Goal: Use online tool/utility: Utilize a website feature to perform a specific function

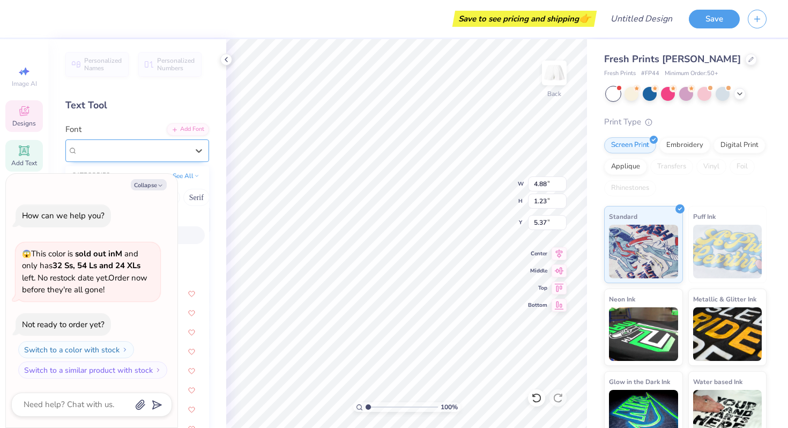
click at [138, 154] on div "Herchey" at bounding box center [133, 150] width 113 height 17
click at [138, 154] on div "Herchey" at bounding box center [133, 150] width 110 height 12
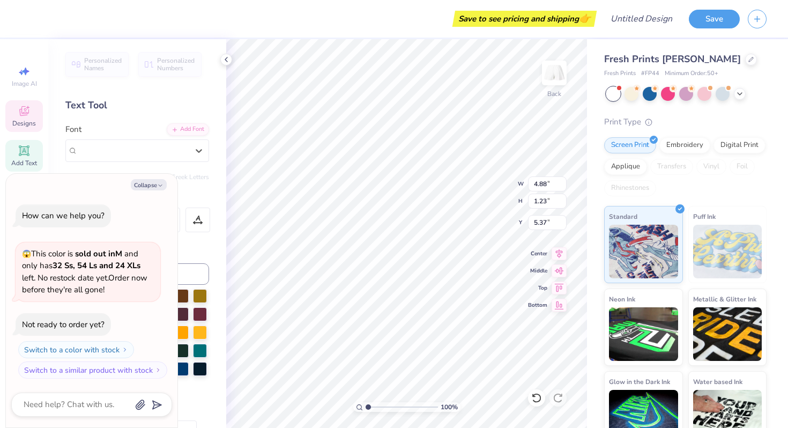
click at [157, 104] on div "Text Tool" at bounding box center [137, 105] width 144 height 14
click at [164, 185] on button "Collapse" at bounding box center [149, 184] width 36 height 11
type textarea "x"
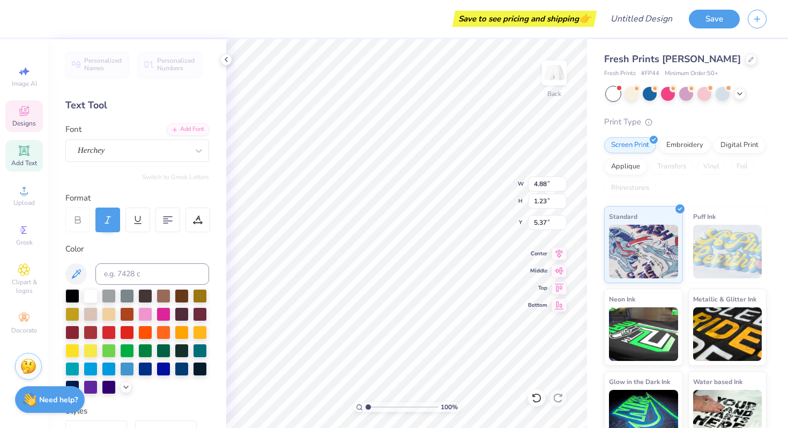
click at [26, 152] on icon at bounding box center [24, 150] width 8 height 8
type input "3.59"
type input "1.04"
type input "4.85"
type input "5.38"
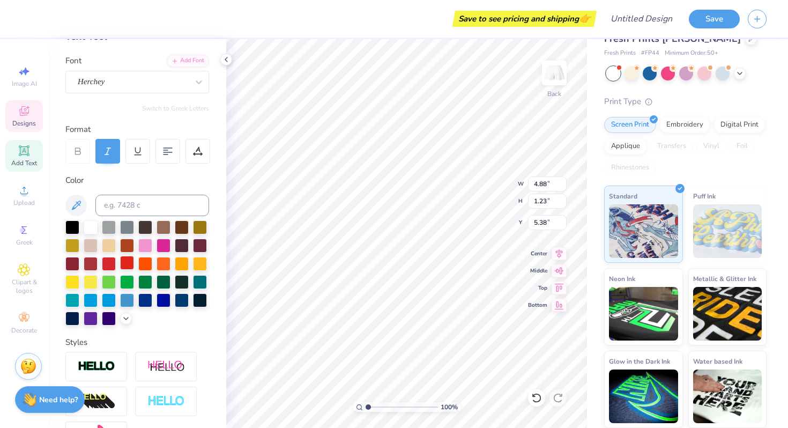
scroll to position [195, 0]
